Goal: Transaction & Acquisition: Subscribe to service/newsletter

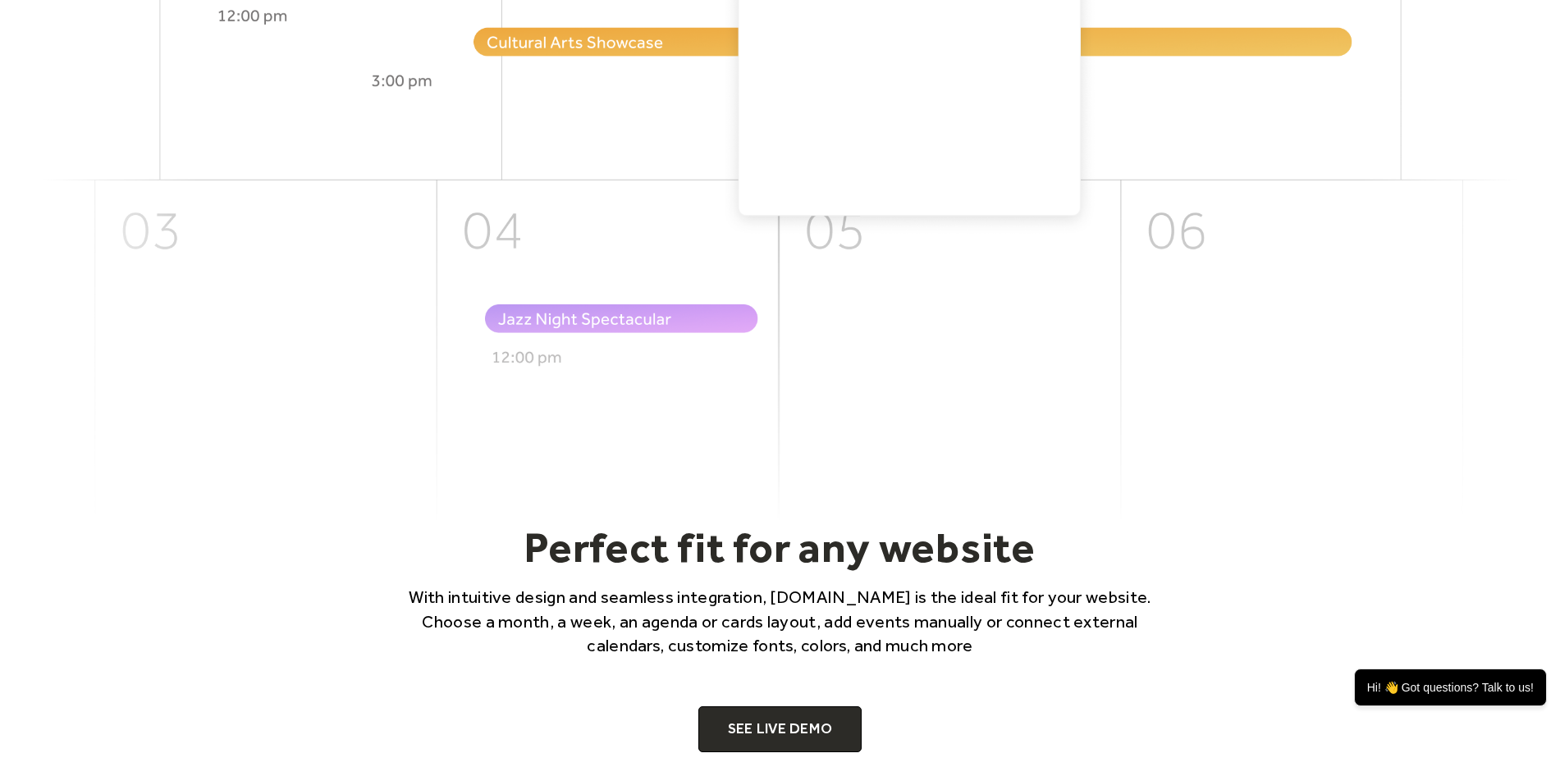
scroll to position [1149, 0]
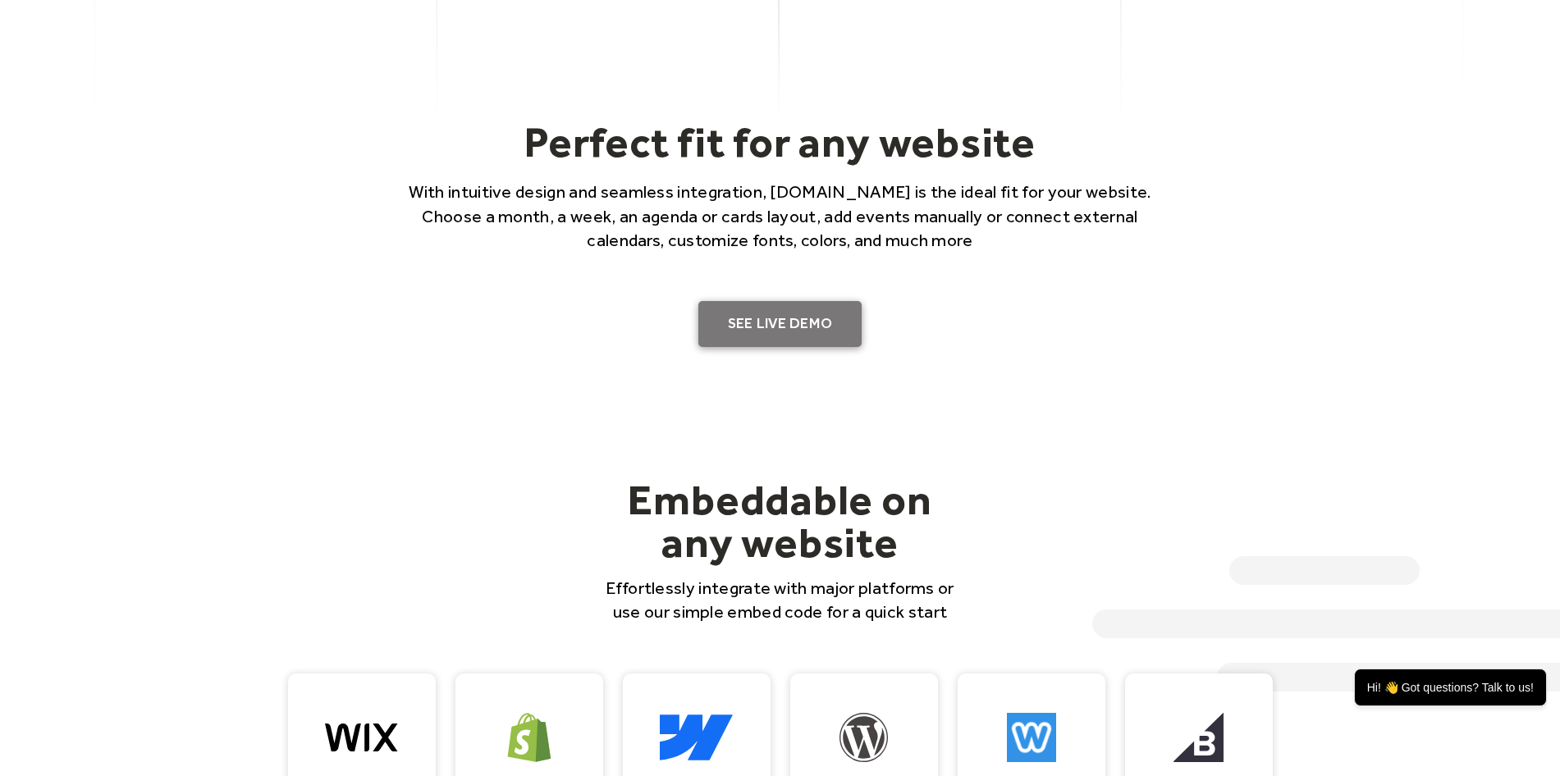
click at [775, 322] on link "SEE LIVE DEMO" at bounding box center [780, 324] width 164 height 46
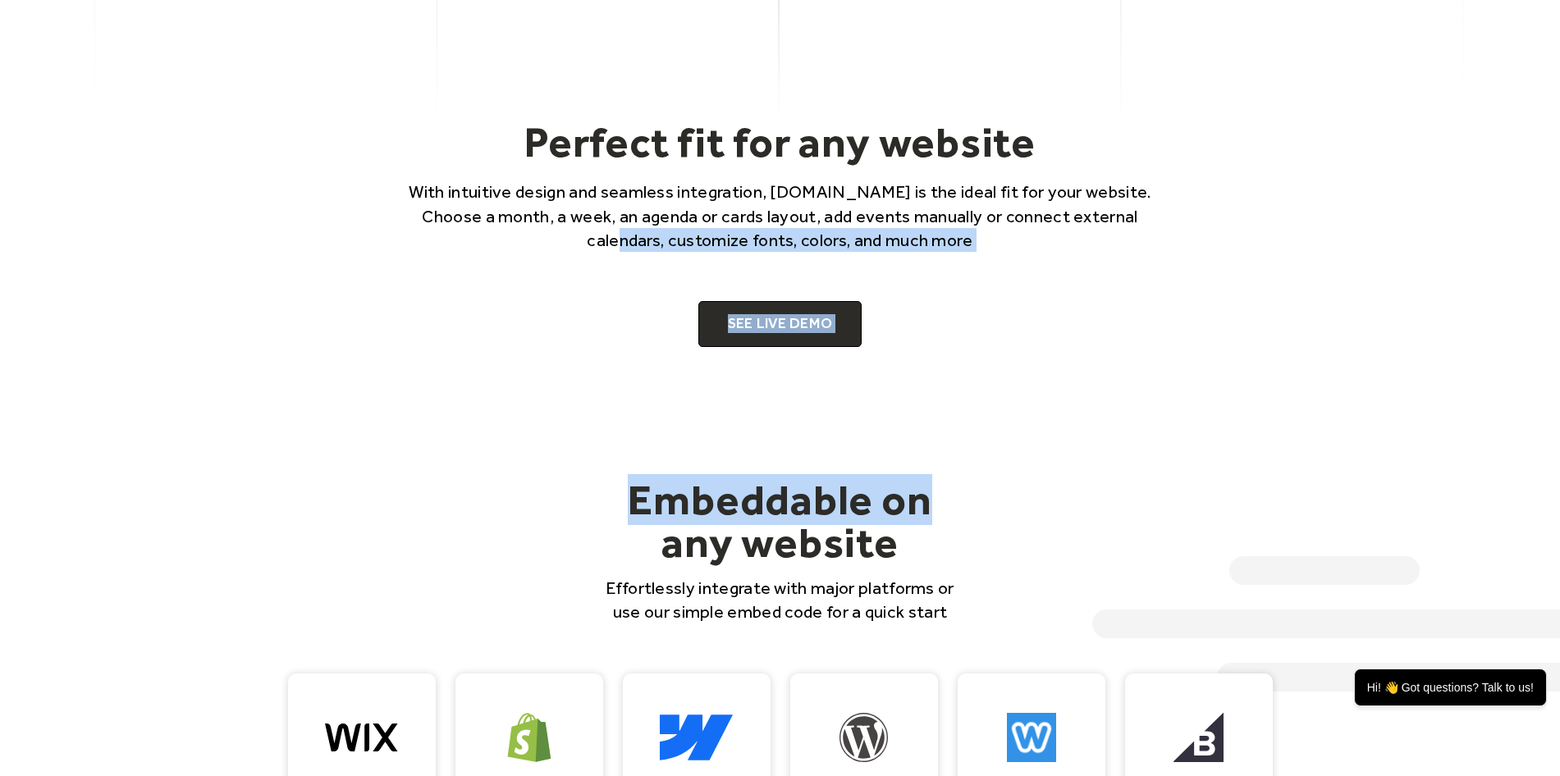
drag, startPoint x: 590, startPoint y: 239, endPoint x: 953, endPoint y: 404, distance: 398.4
drag, startPoint x: 953, startPoint y: 404, endPoint x: 878, endPoint y: 235, distance: 184.0
copy main "calendars, customize fonts, colors, and much more SEE LIVE DEMO Embeddable on"
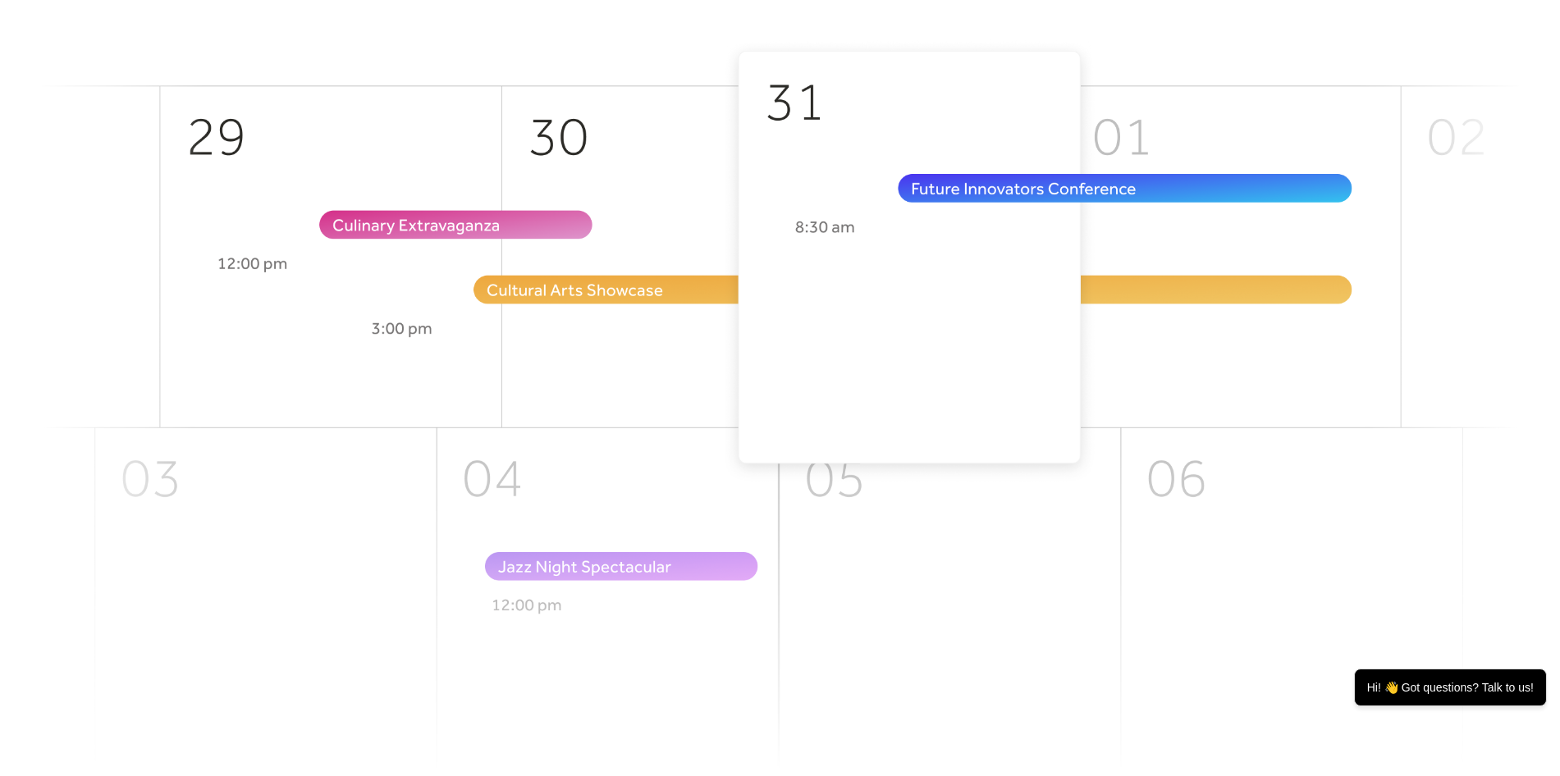
scroll to position [0, 0]
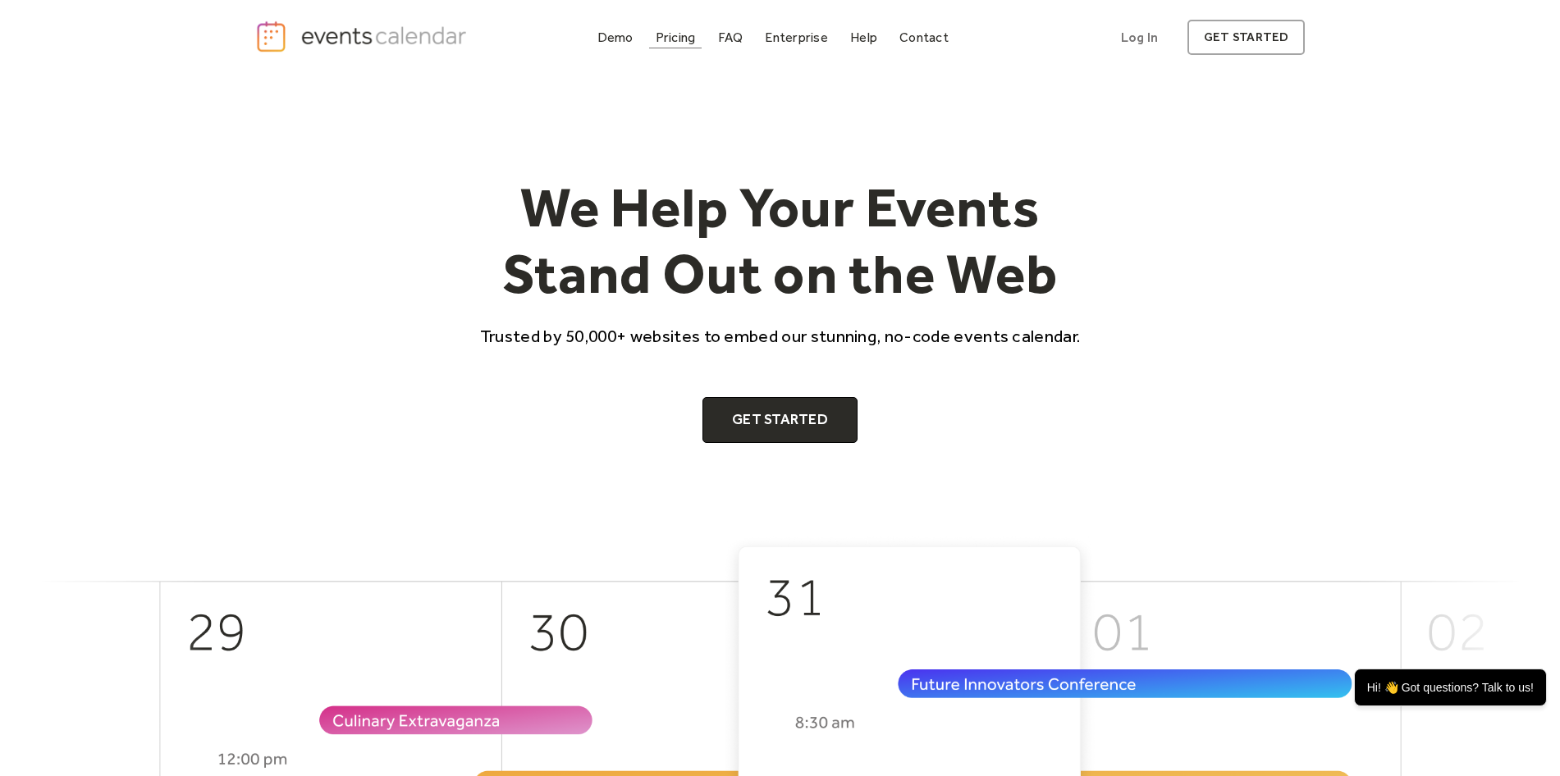
click at [672, 33] on div "Pricing" at bounding box center [676, 37] width 40 height 9
